Goal: Task Accomplishment & Management: Manage account settings

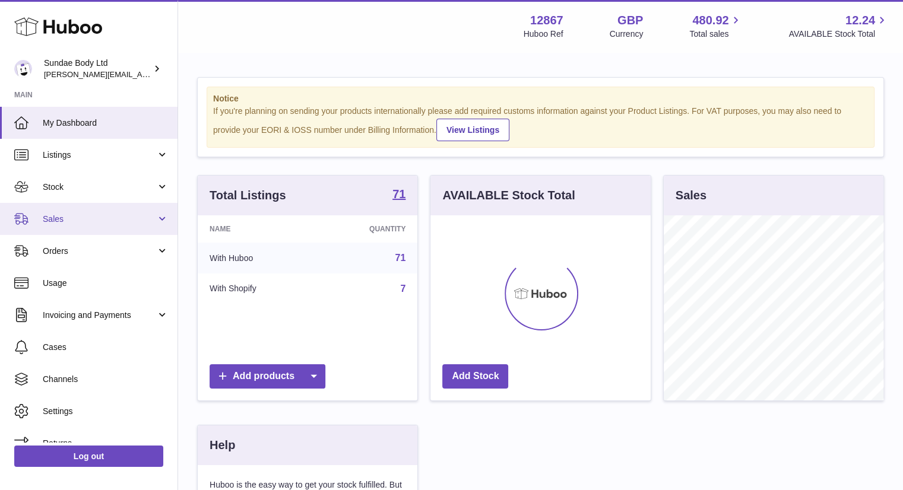
scroll to position [185, 223]
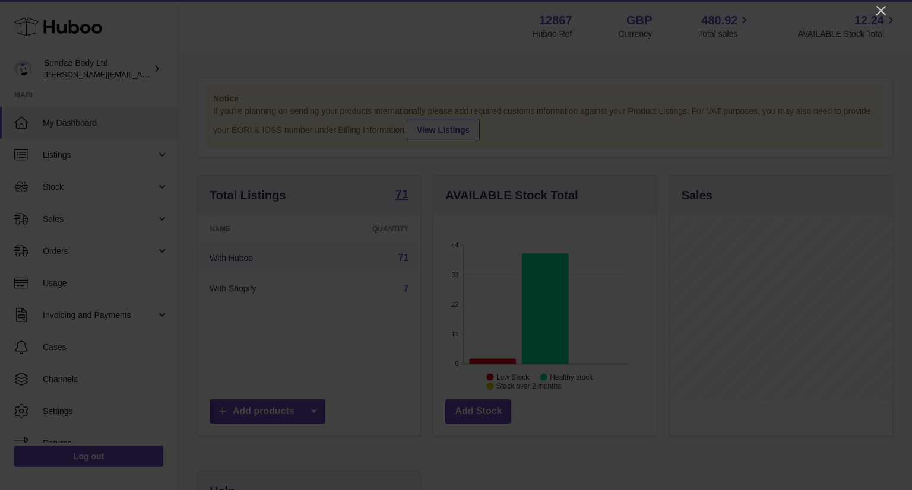
click at [888, 12] on div at bounding box center [456, 245] width 912 height 490
click at [879, 12] on icon "Close" at bounding box center [880, 10] width 9 height 9
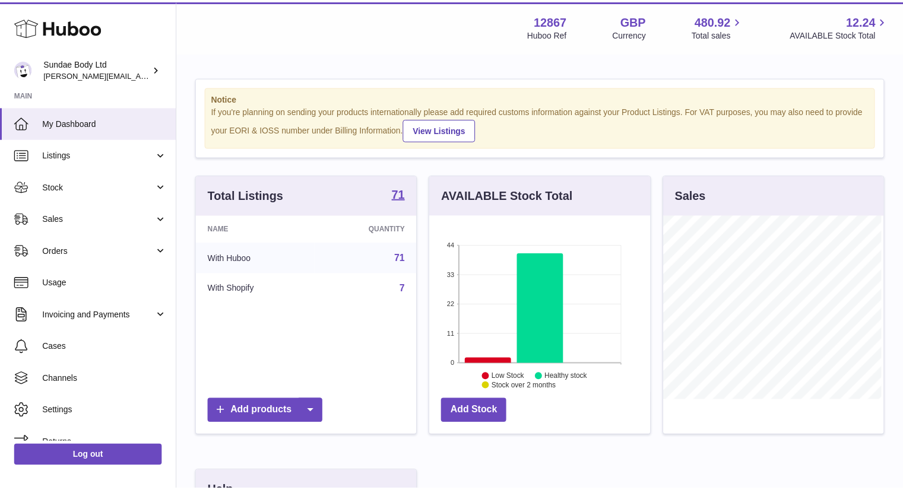
scroll to position [593436, 593401]
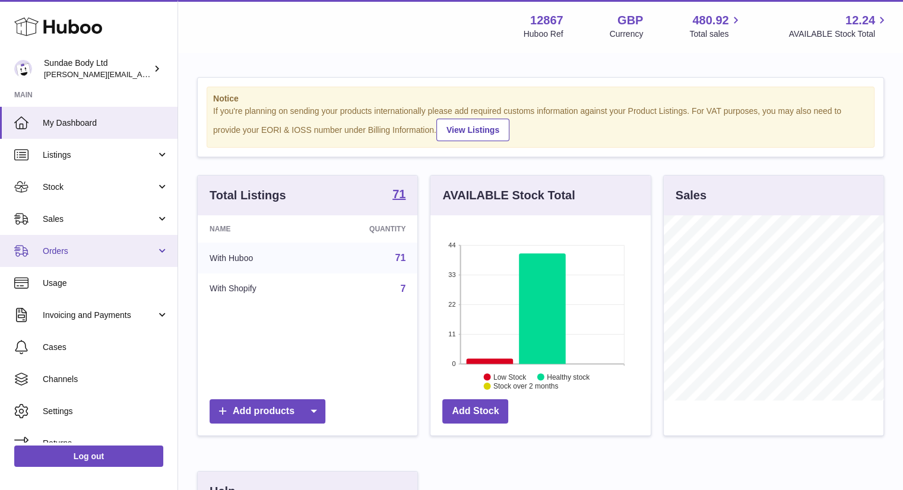
click at [69, 254] on span "Orders" at bounding box center [99, 251] width 113 height 11
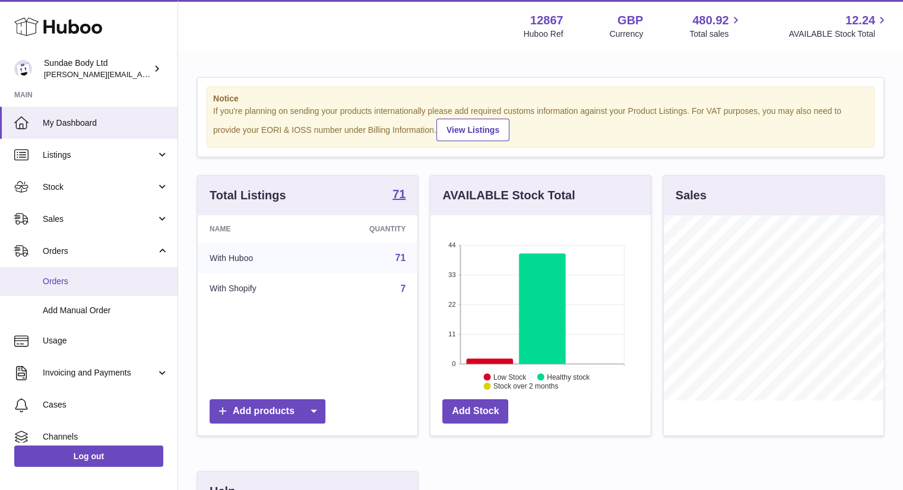
click at [70, 283] on span "Orders" at bounding box center [106, 281] width 126 height 11
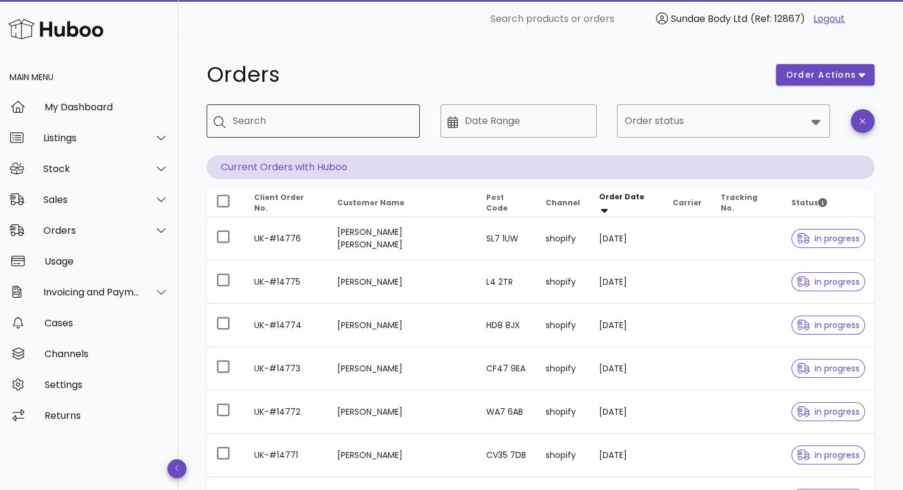
click at [287, 117] on input "Search" at bounding box center [321, 121] width 177 height 19
paste input "**********"
type input "*********"
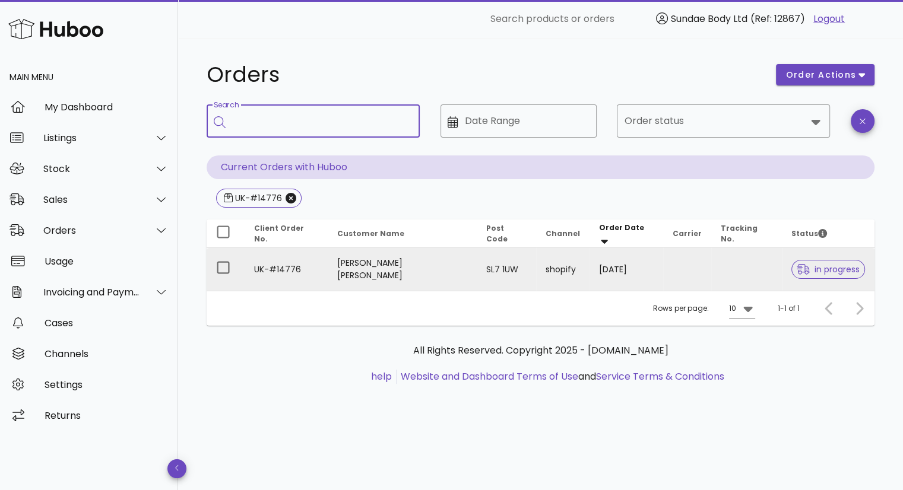
click at [477, 272] on td "SL7 1UW" at bounding box center [506, 269] width 59 height 43
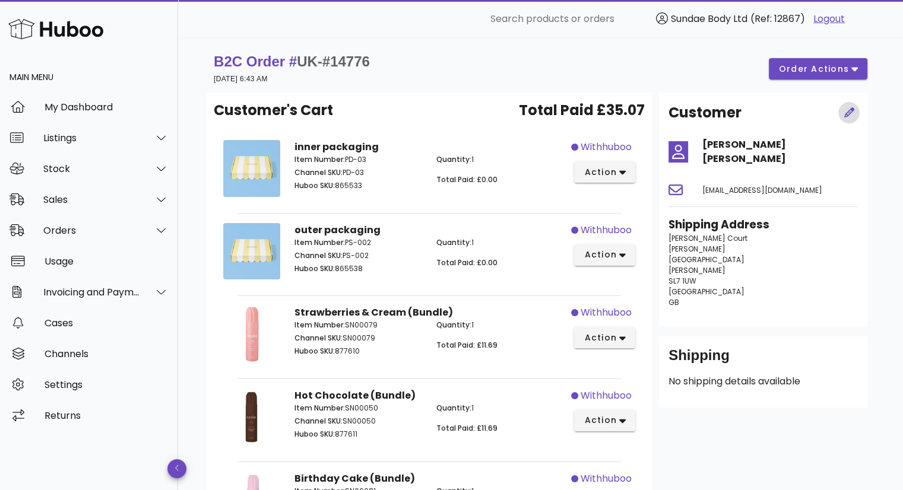
click at [851, 110] on icon "button" at bounding box center [849, 112] width 10 height 10
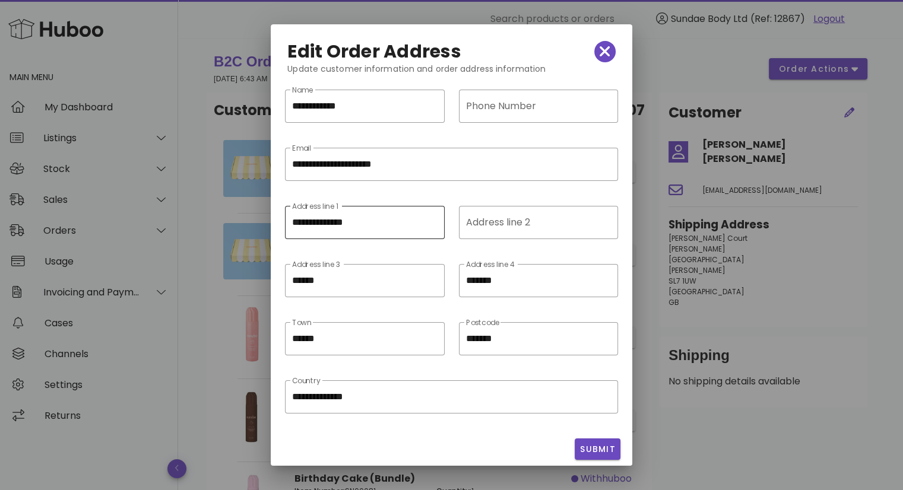
click at [293, 219] on input "**********" at bounding box center [364, 222] width 145 height 19
paste input "**"
type input "**********"
click at [596, 448] on span "Submit" at bounding box center [597, 449] width 36 height 12
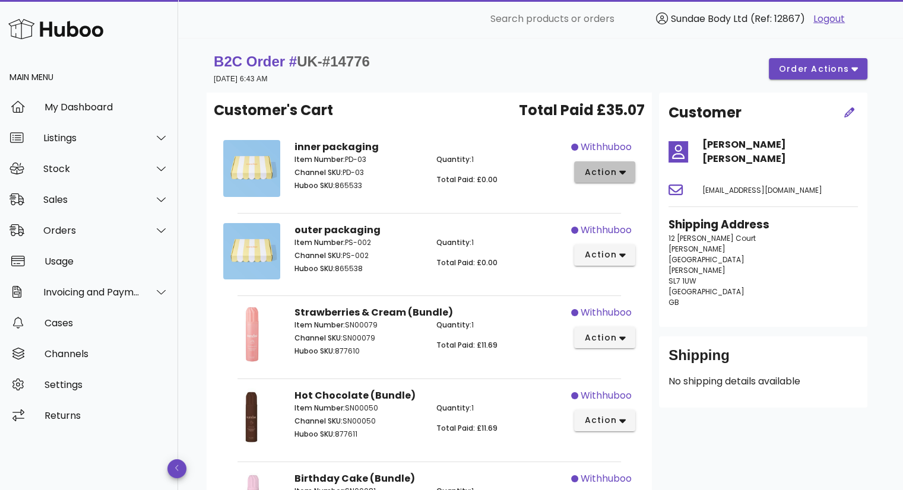
click at [627, 170] on button "action" at bounding box center [604, 171] width 61 height 21
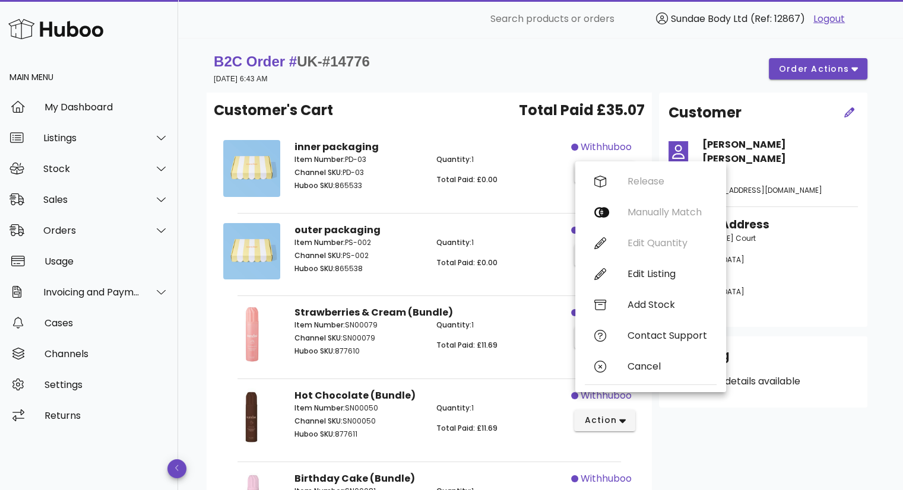
click at [835, 246] on p "12 Marchant Court Marlow England Marlow SL7 1UW United Kingdom GB" at bounding box center [762, 270] width 189 height 75
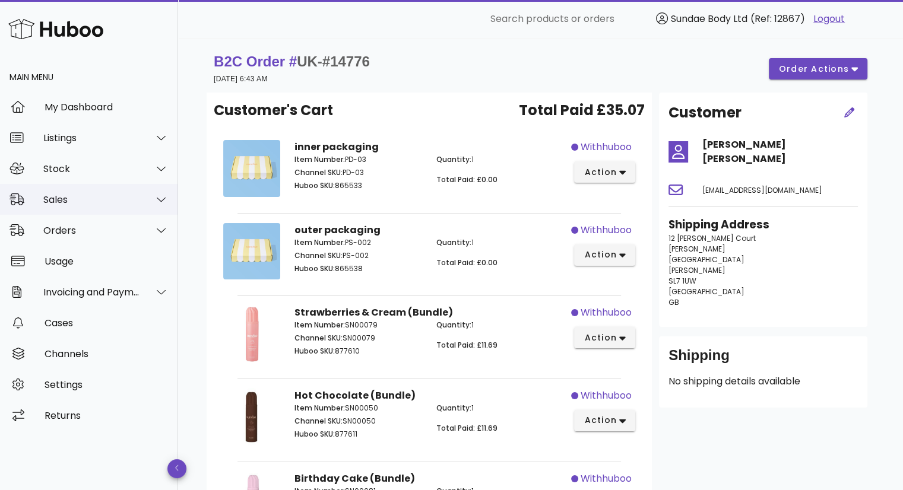
click at [88, 202] on div "Sales" at bounding box center [91, 199] width 97 height 11
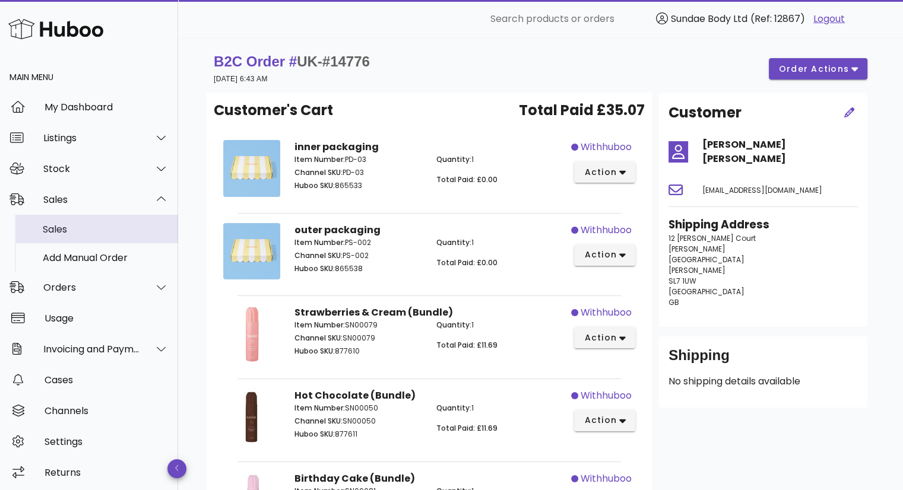
click at [83, 229] on div "Sales" at bounding box center [106, 229] width 126 height 11
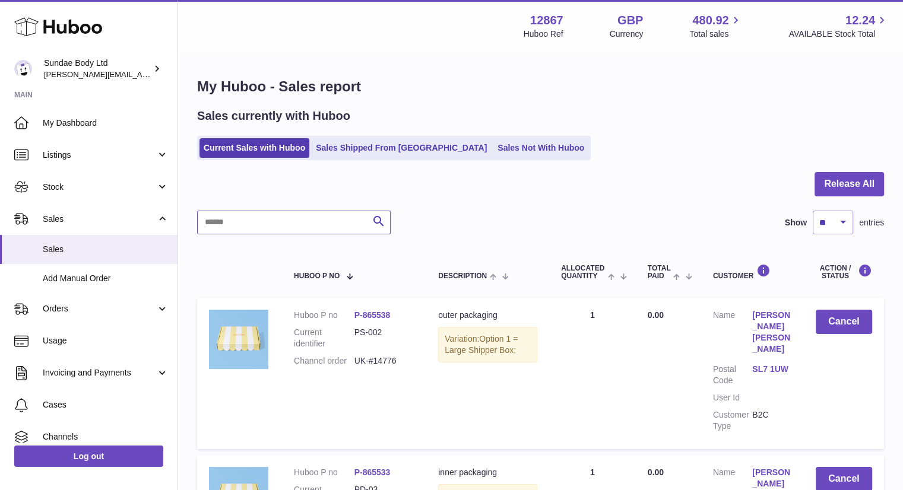
click at [261, 226] on input "text" at bounding box center [294, 223] width 194 height 24
paste input "**********"
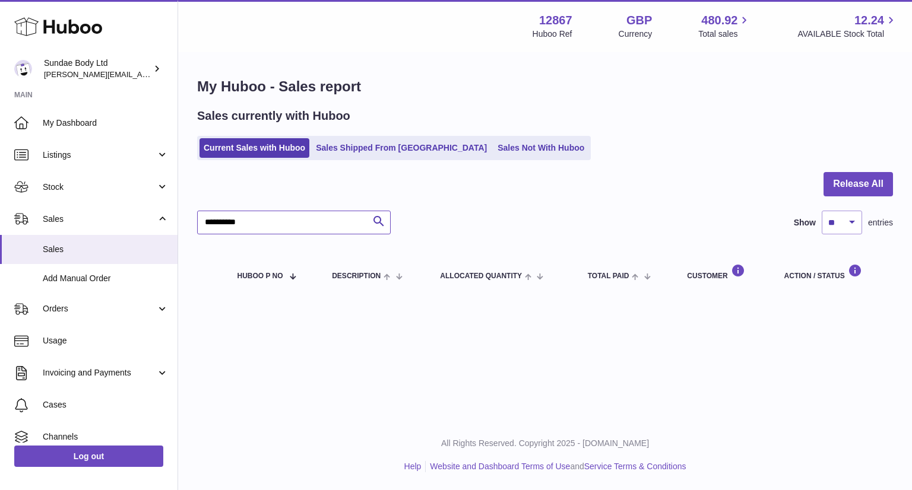
type input "*********"
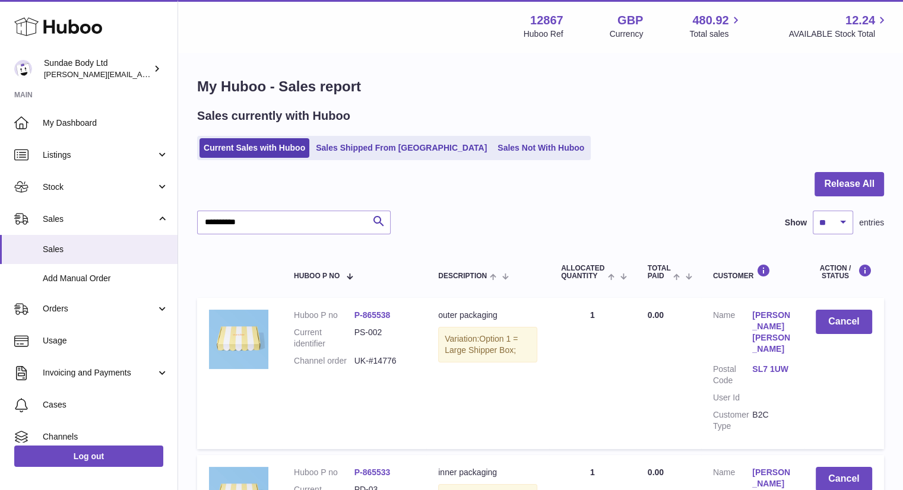
click at [825, 109] on div "Sales currently with Huboo" at bounding box center [540, 116] width 687 height 16
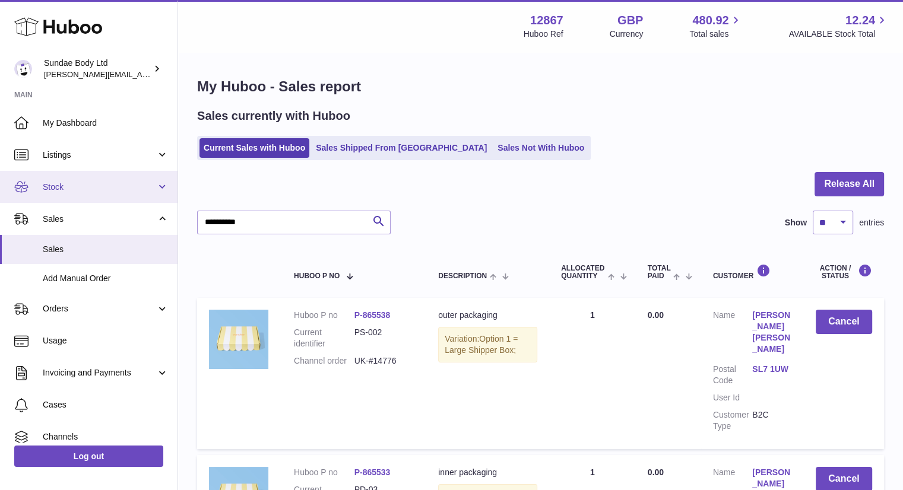
click at [106, 189] on span "Stock" at bounding box center [99, 187] width 113 height 11
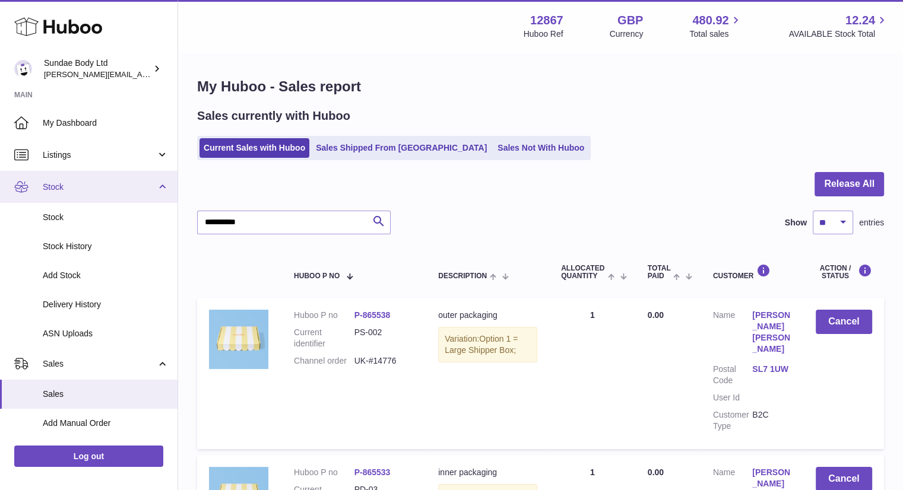
click at [106, 189] on span "Stock" at bounding box center [99, 187] width 113 height 11
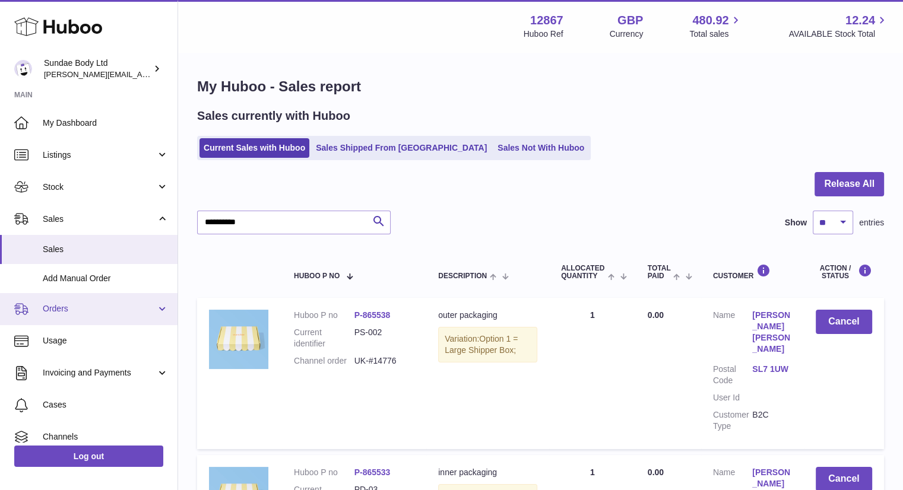
click at [87, 311] on span "Orders" at bounding box center [99, 308] width 113 height 11
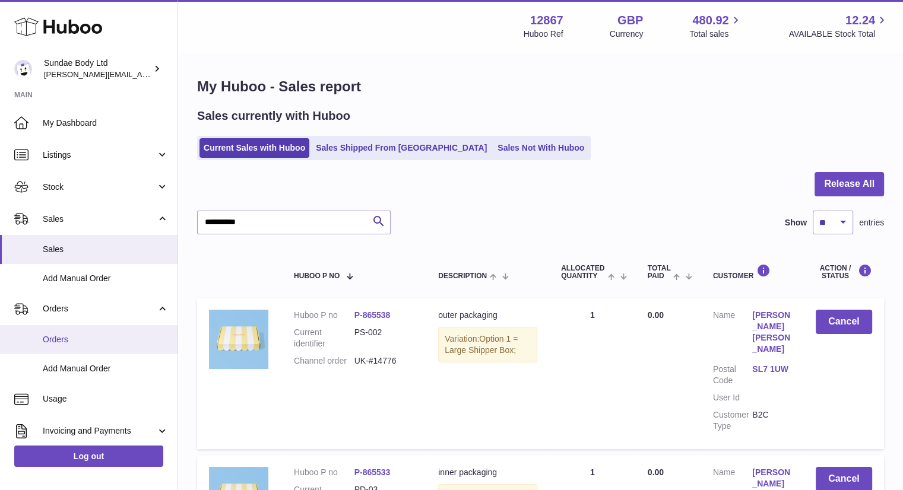
click at [70, 340] on span "Orders" at bounding box center [106, 339] width 126 height 11
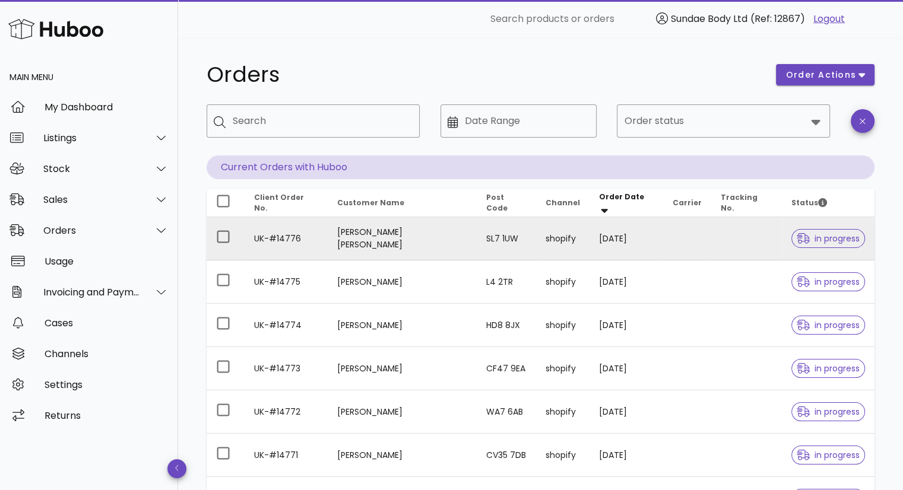
click at [420, 232] on td "[PERSON_NAME] [PERSON_NAME]" at bounding box center [402, 238] width 149 height 43
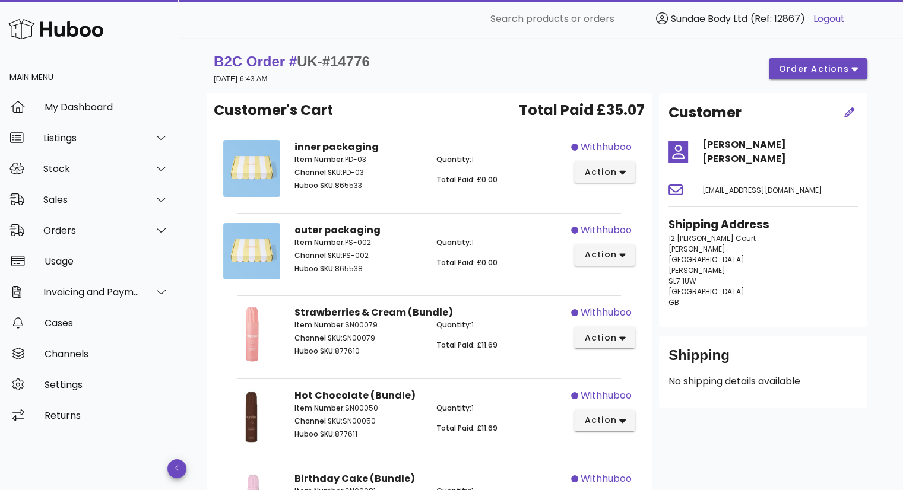
click at [848, 245] on p "12 Marchant Court Marlow England Marlow SL7 1UW United Kingdom GB" at bounding box center [762, 270] width 189 height 75
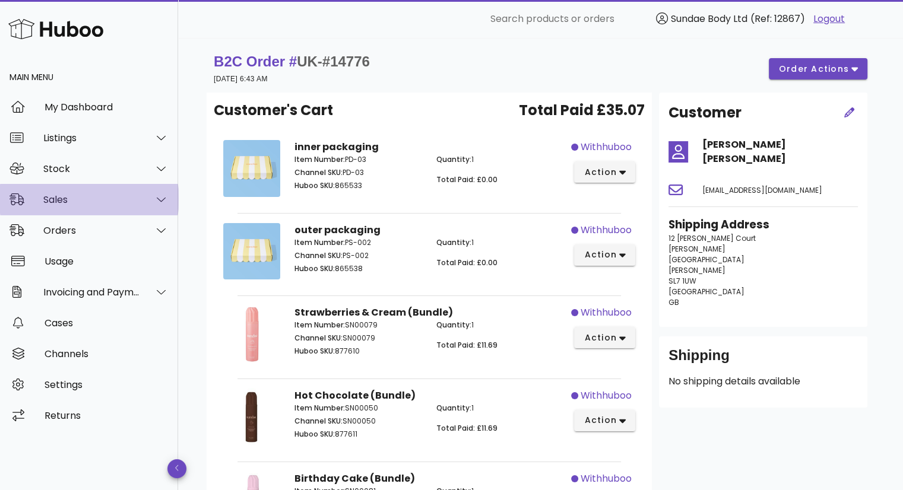
click at [78, 204] on div "Sales" at bounding box center [91, 199] width 97 height 11
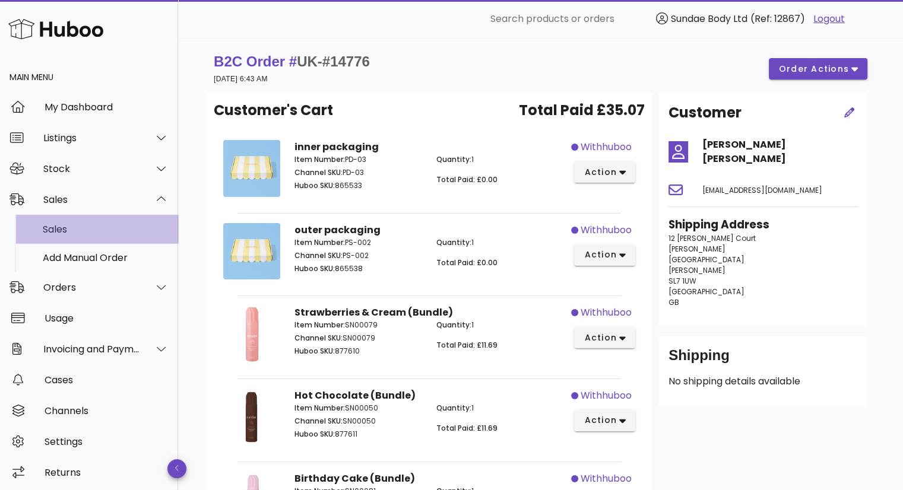
click at [78, 226] on div "Sales" at bounding box center [106, 229] width 126 height 11
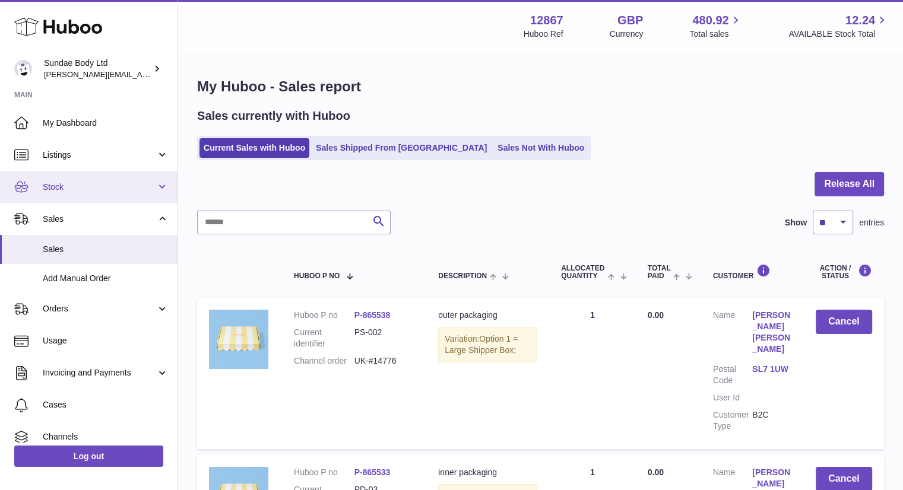
click at [122, 180] on link "Stock" at bounding box center [88, 187] width 177 height 32
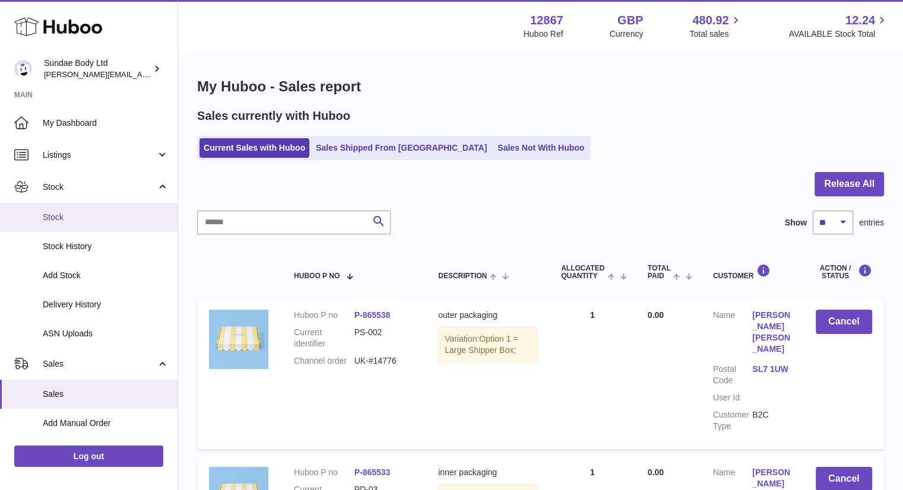
click at [112, 204] on link "Stock" at bounding box center [88, 217] width 177 height 29
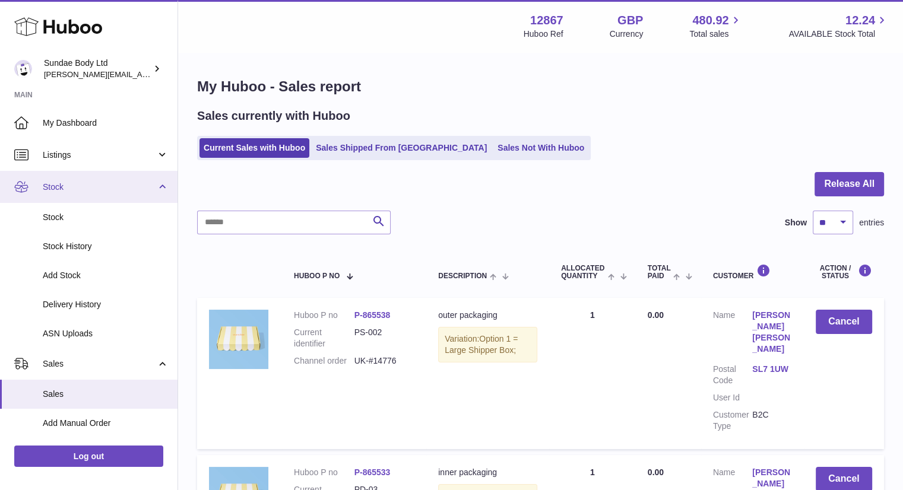
click at [112, 198] on link "Stock" at bounding box center [88, 187] width 177 height 32
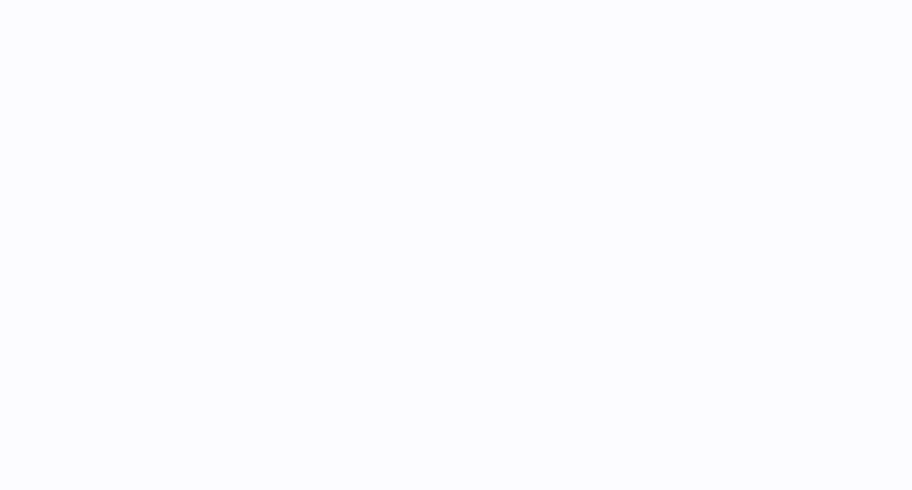
click at [89, 311] on div at bounding box center [456, 245] width 912 height 490
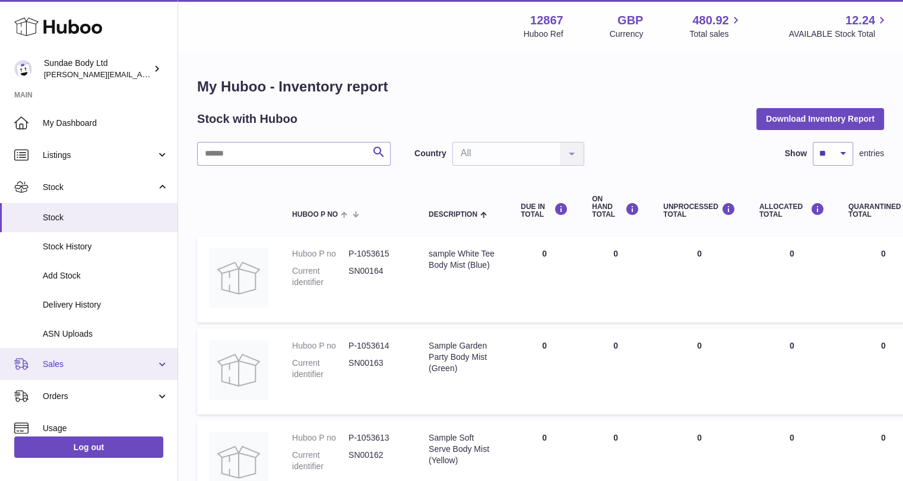
click at [69, 354] on link "Sales" at bounding box center [88, 364] width 177 height 32
click at [69, 365] on span "Sales" at bounding box center [99, 364] width 113 height 11
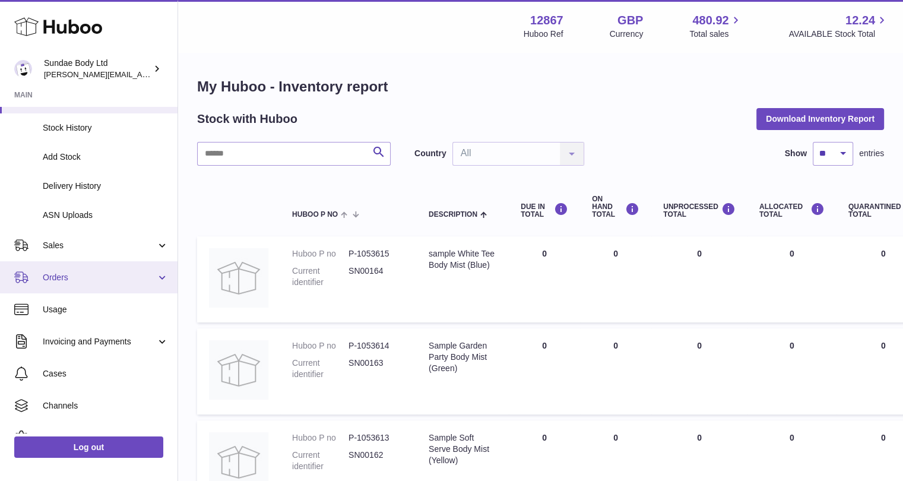
click at [81, 275] on span "Orders" at bounding box center [99, 277] width 113 height 11
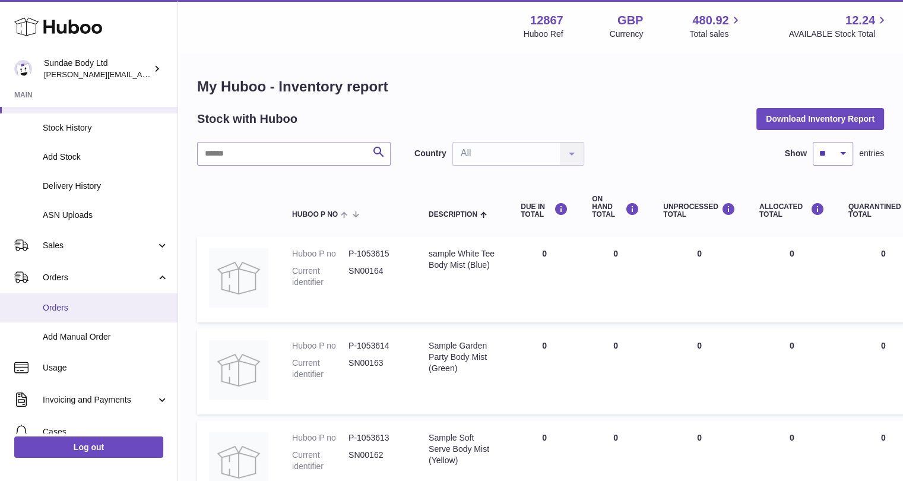
click at [70, 310] on span "Orders" at bounding box center [106, 307] width 126 height 11
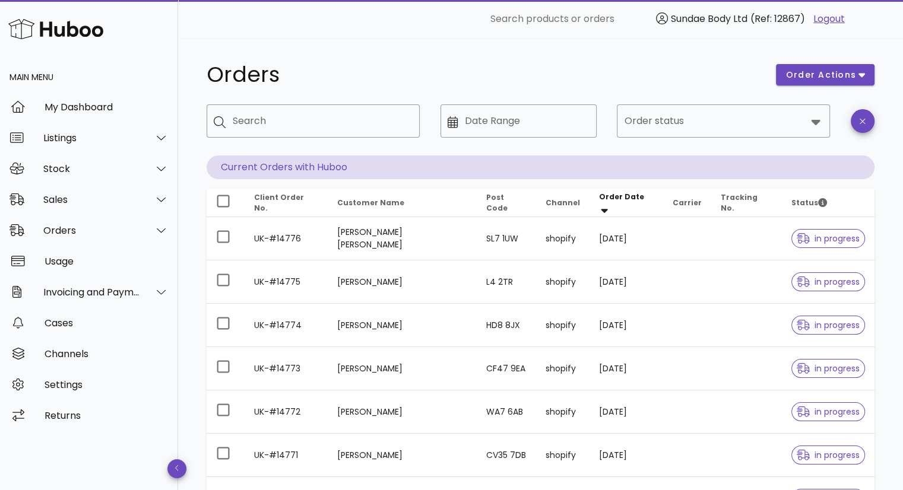
click at [763, 39] on div "Orders order actions ​ Search ​ Date Range ​ Order status Current Orders with H…" at bounding box center [540, 409] width 725 height 743
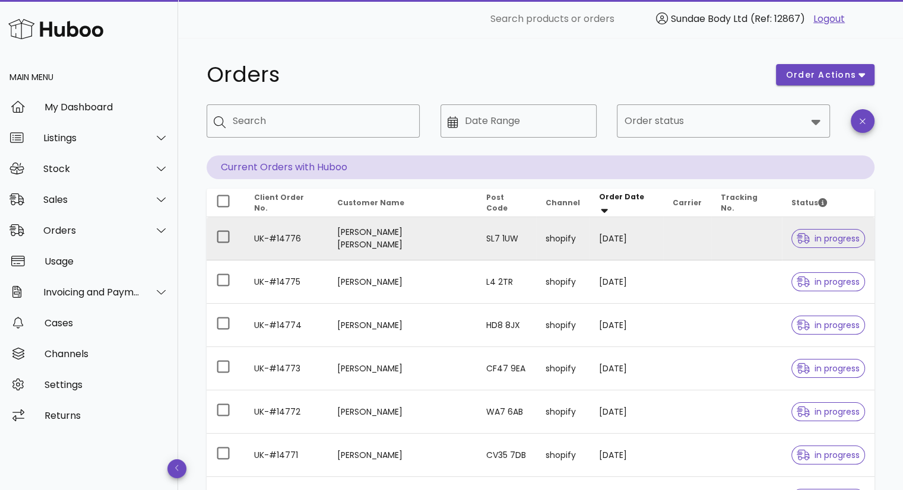
click at [314, 236] on td "UK-#14776" at bounding box center [286, 238] width 83 height 43
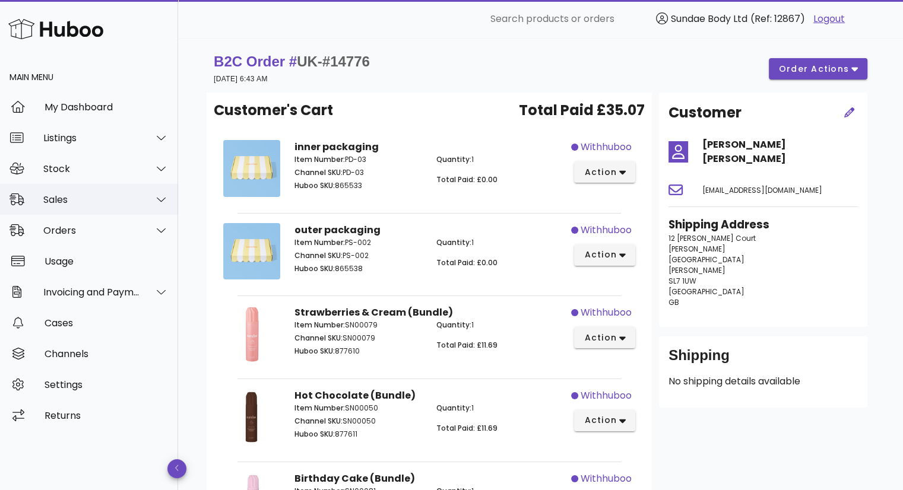
click at [81, 212] on div "Sales" at bounding box center [89, 199] width 178 height 31
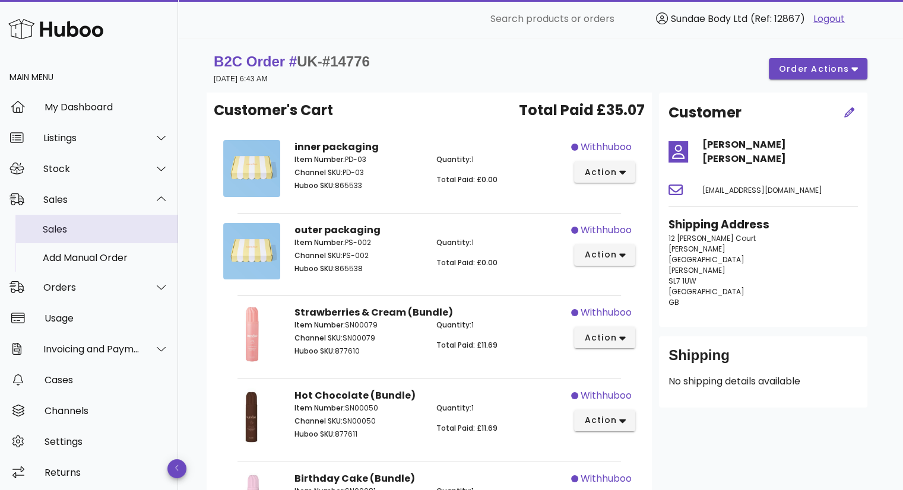
click at [76, 233] on div "Sales" at bounding box center [106, 229] width 126 height 11
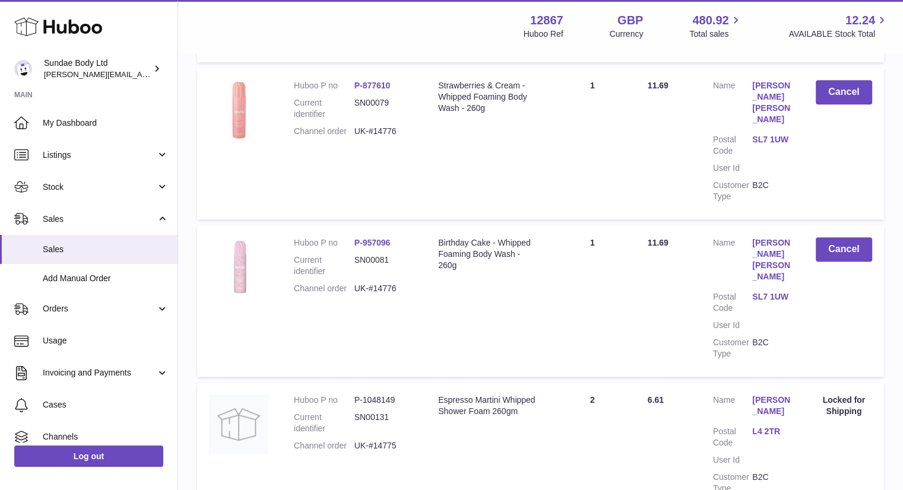
scroll to position [772, 0]
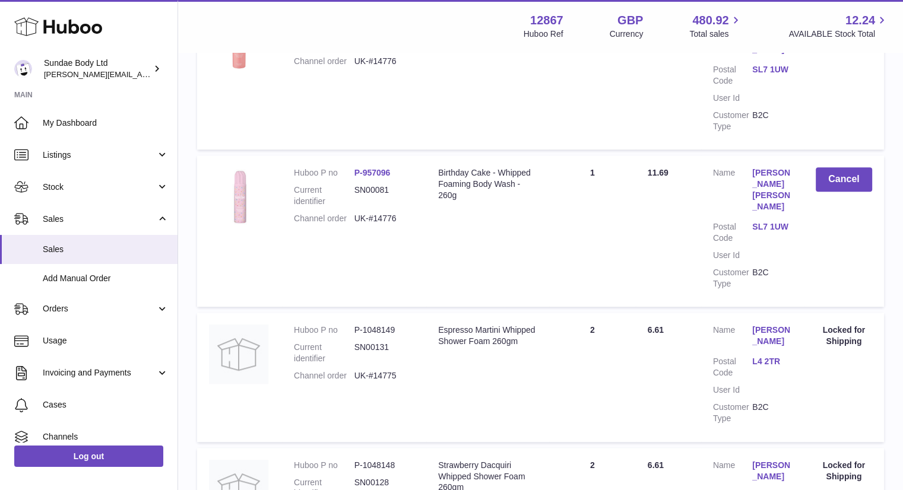
click at [378, 325] on dd "P-1048149" at bounding box center [384, 330] width 61 height 11
click at [776, 325] on link "[PERSON_NAME]" at bounding box center [771, 336] width 39 height 23
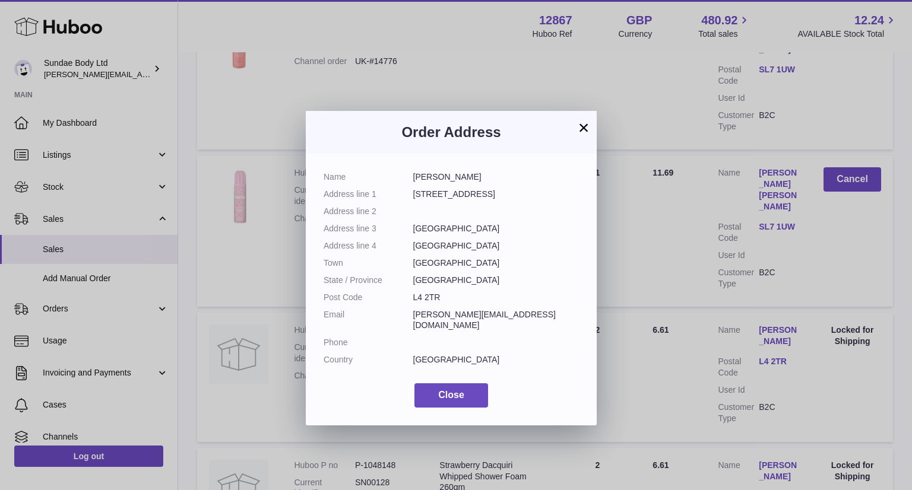
click at [583, 122] on button "×" at bounding box center [583, 128] width 14 height 14
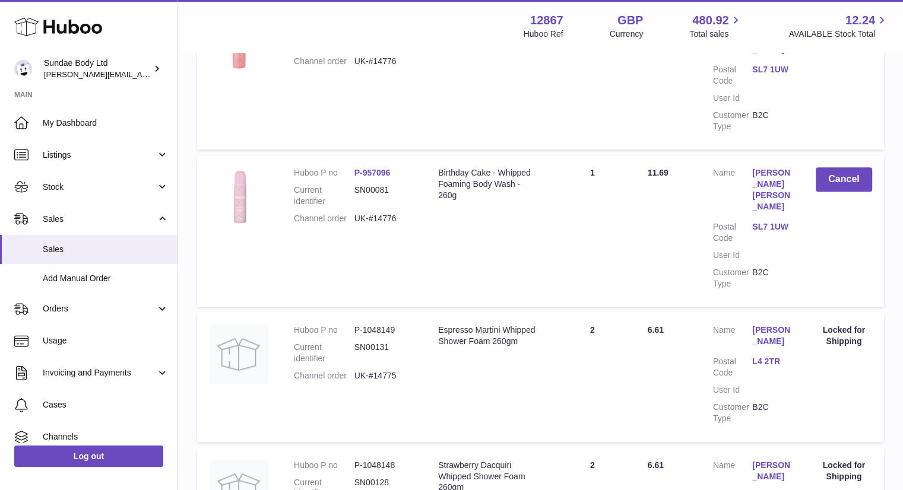
click at [766, 325] on link "[PERSON_NAME]" at bounding box center [771, 336] width 39 height 23
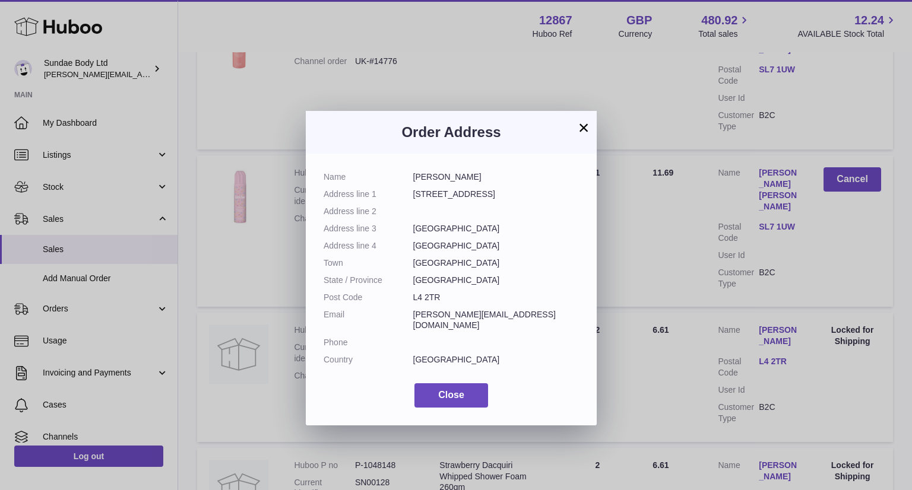
click at [674, 246] on div "× Order Address Name Nicola Highton Address line 1 10 Watford Road Address line…" at bounding box center [456, 263] width 912 height 490
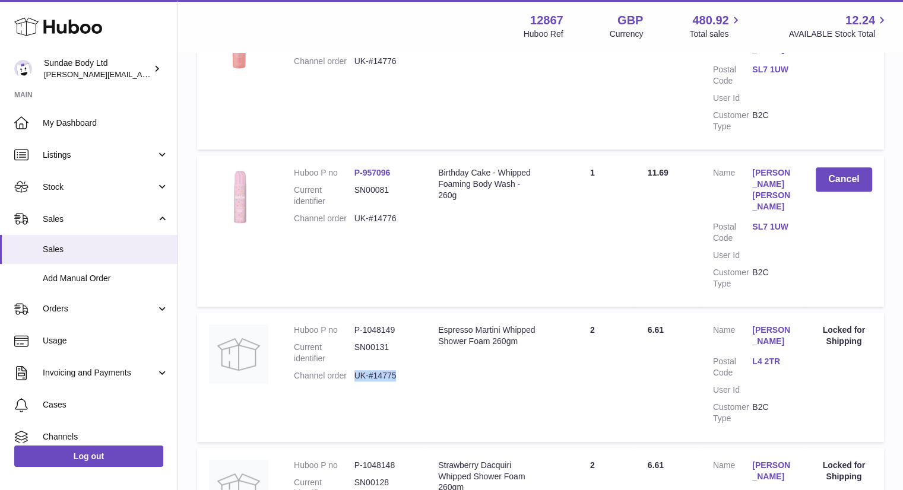
drag, startPoint x: 404, startPoint y: 261, endPoint x: 356, endPoint y: 262, distance: 48.1
click at [356, 370] on dd "UK-#14775" at bounding box center [384, 375] width 61 height 11
copy dd "UK-#14775"
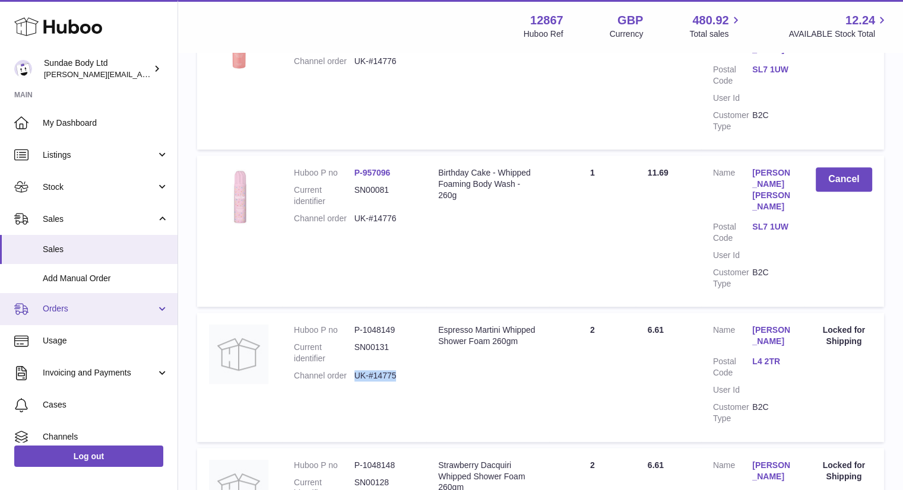
click at [106, 311] on span "Orders" at bounding box center [99, 308] width 113 height 11
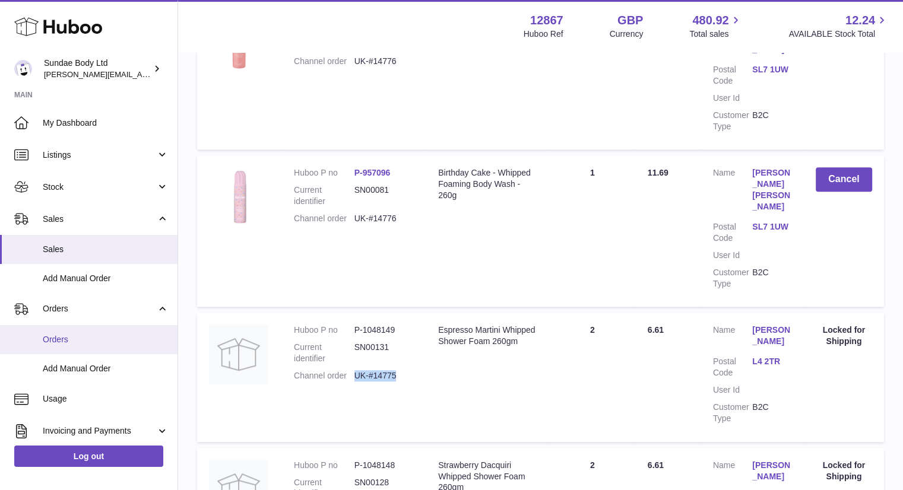
click at [90, 344] on span "Orders" at bounding box center [106, 339] width 126 height 11
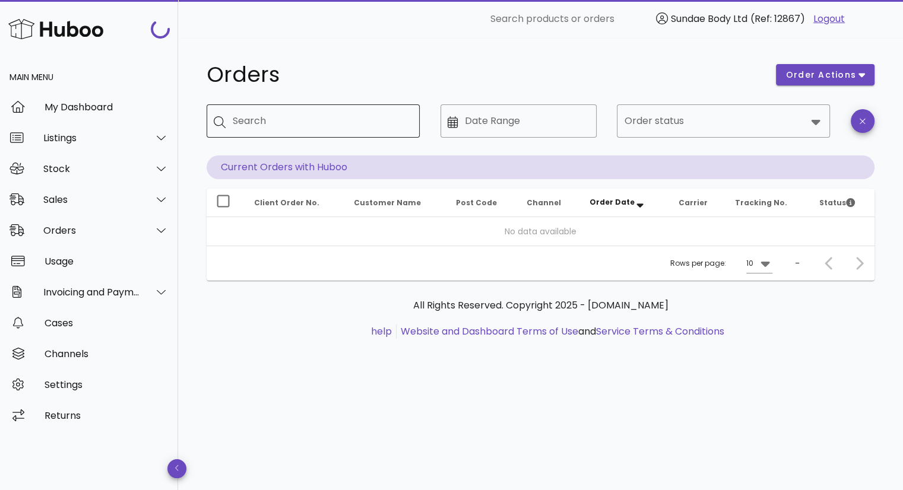
click at [295, 128] on input "Search" at bounding box center [321, 121] width 177 height 19
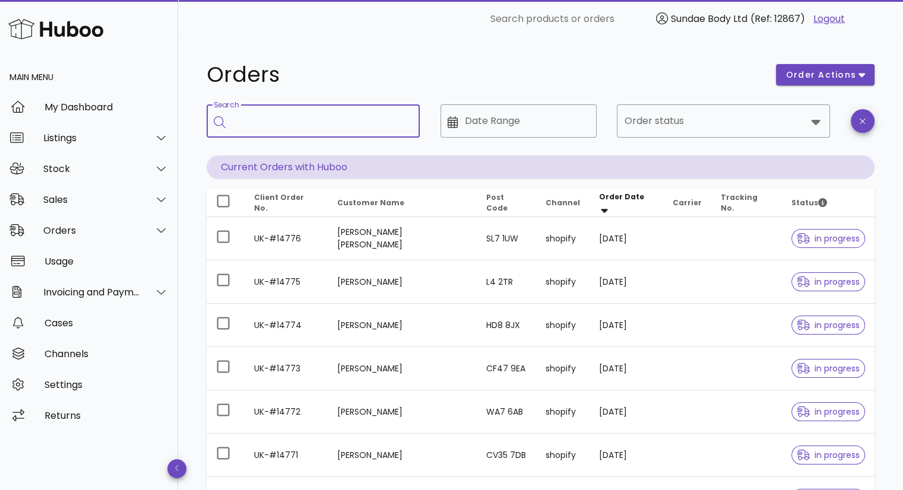
paste input "*********"
type input "*********"
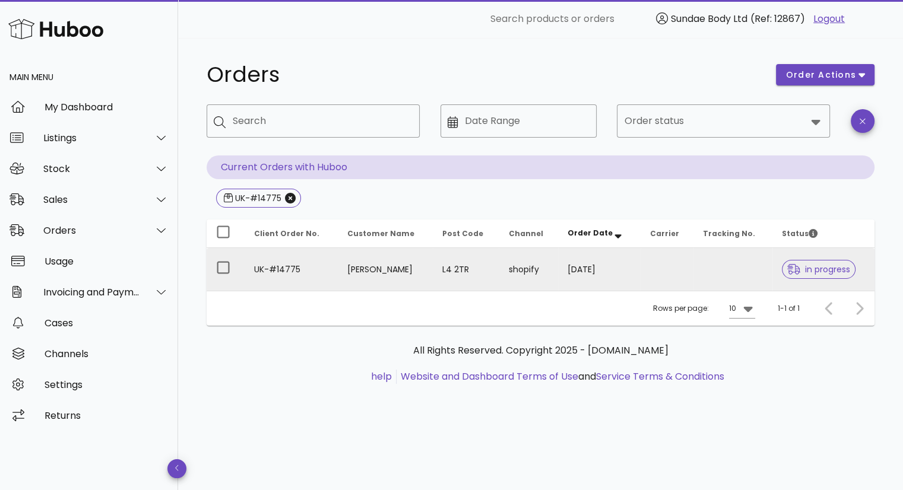
click at [367, 265] on td "[PERSON_NAME]" at bounding box center [385, 269] width 95 height 43
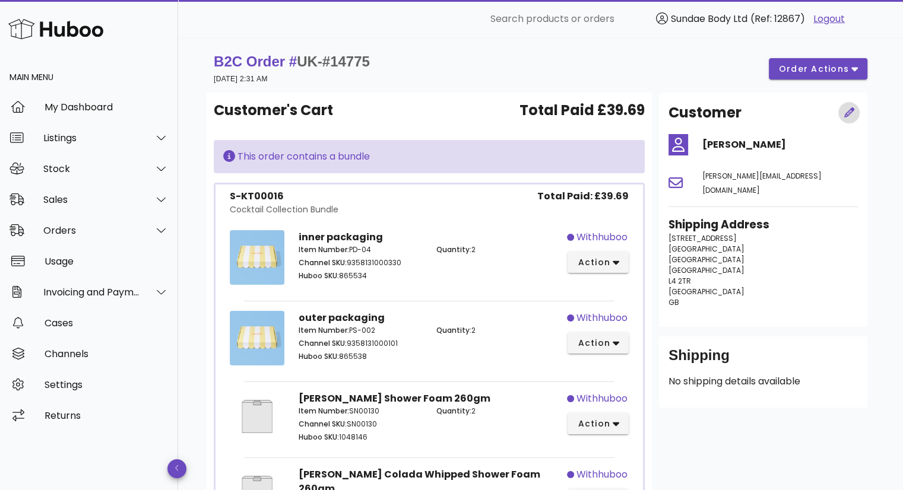
click at [845, 112] on icon "button" at bounding box center [849, 112] width 11 height 11
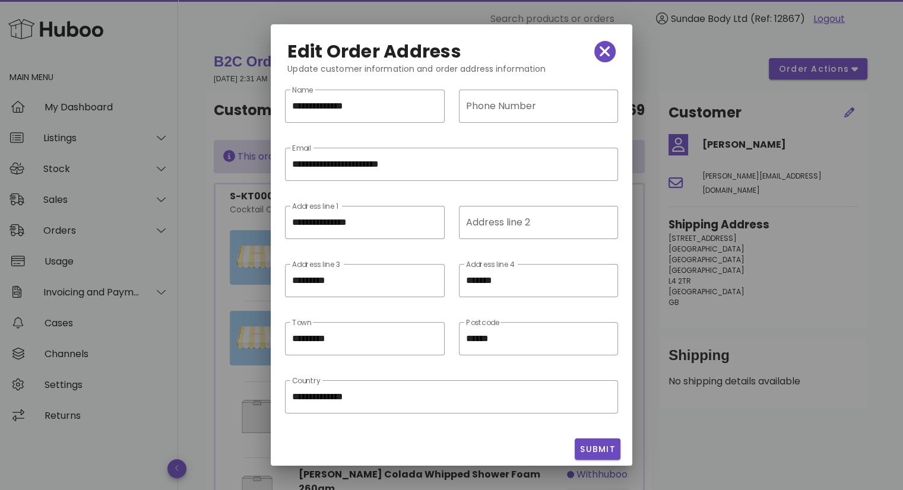
click at [822, 223] on div at bounding box center [451, 245] width 903 height 490
click at [600, 59] on icon "button" at bounding box center [605, 51] width 11 height 17
